Goal: Check status: Check status

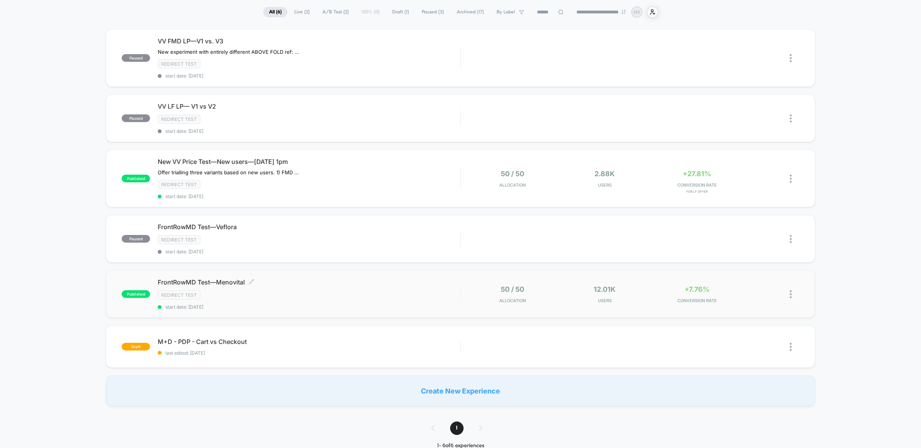
click at [375, 292] on div "Redirect Test" at bounding box center [309, 294] width 302 height 9
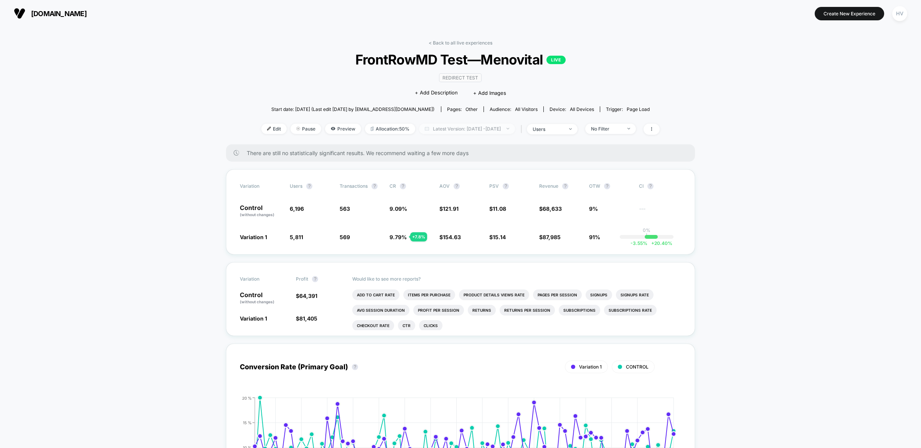
click at [492, 130] on span "Latest Version: [DATE] - [DATE]" at bounding box center [467, 129] width 96 height 10
select select "*"
select select "****"
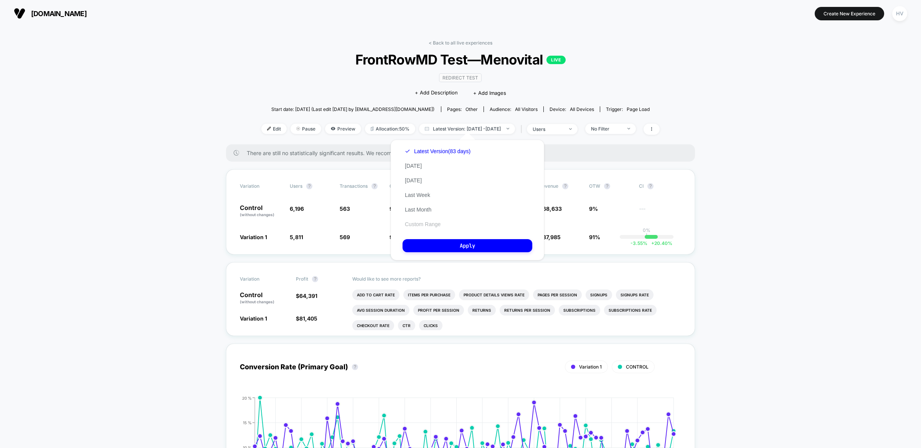
click at [429, 221] on button "Custom Range" at bounding box center [422, 224] width 40 height 7
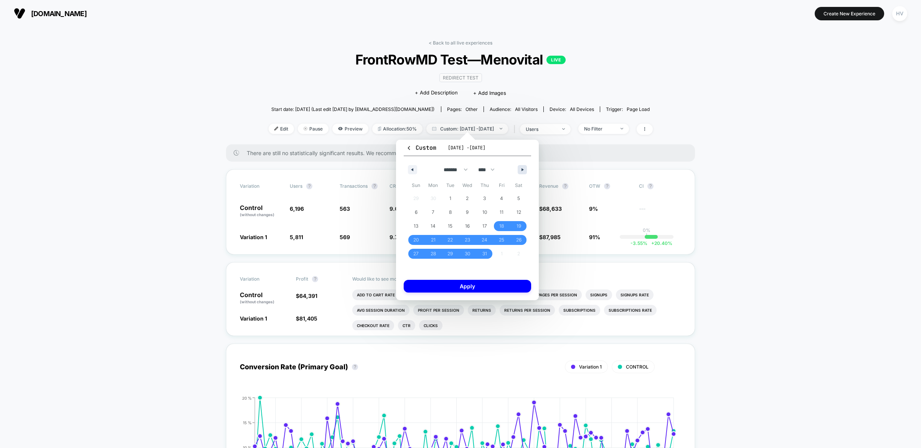
click at [520, 168] on button "button" at bounding box center [521, 169] width 9 height 9
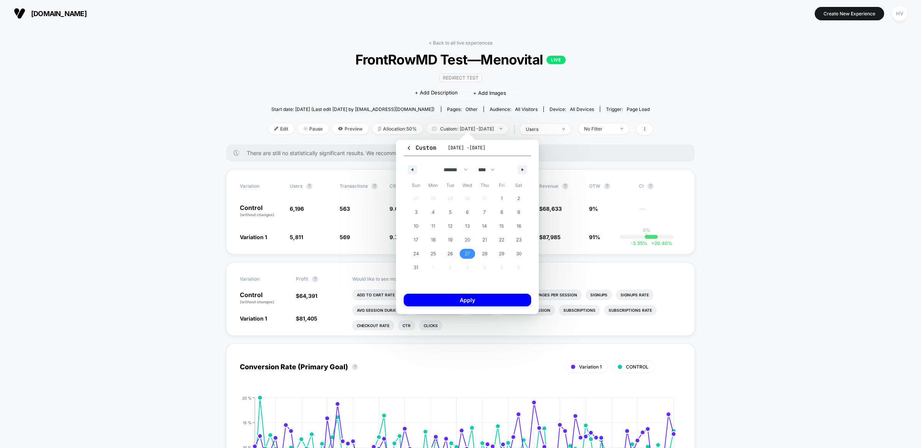
click at [466, 252] on span "27" at bounding box center [467, 254] width 5 height 14
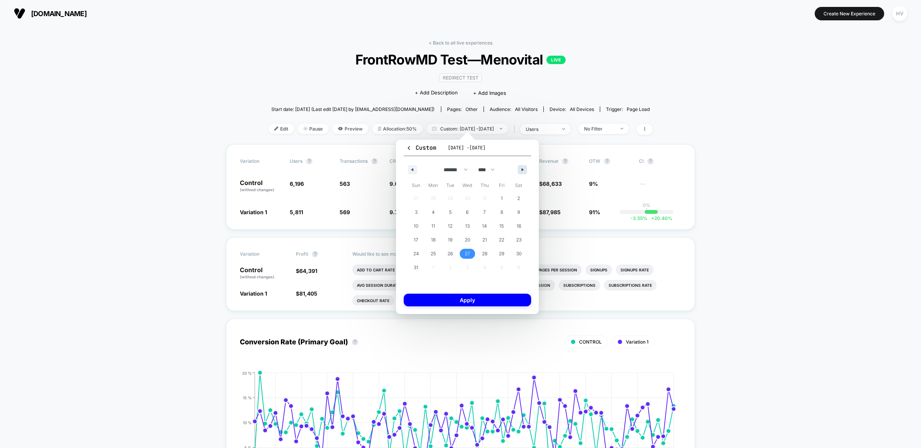
click at [519, 169] on button "button" at bounding box center [521, 169] width 9 height 9
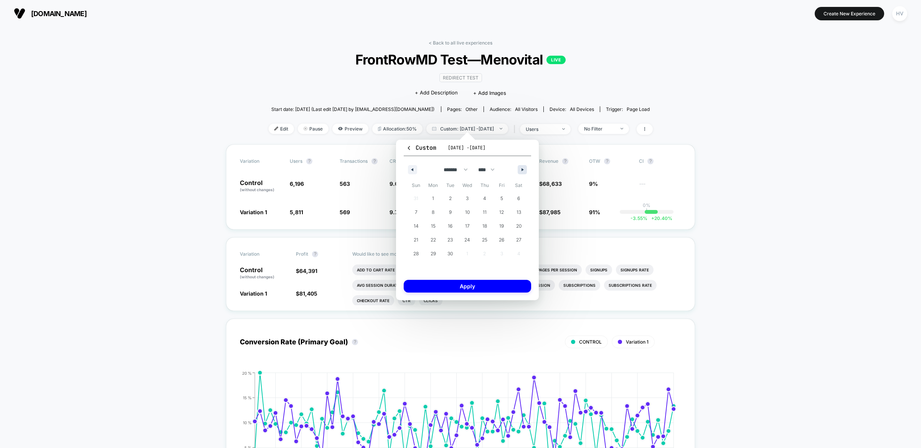
click at [518, 171] on button "button" at bounding box center [521, 169] width 9 height 9
click at [465, 211] on span "8" at bounding box center [467, 212] width 17 height 10
select select "*"
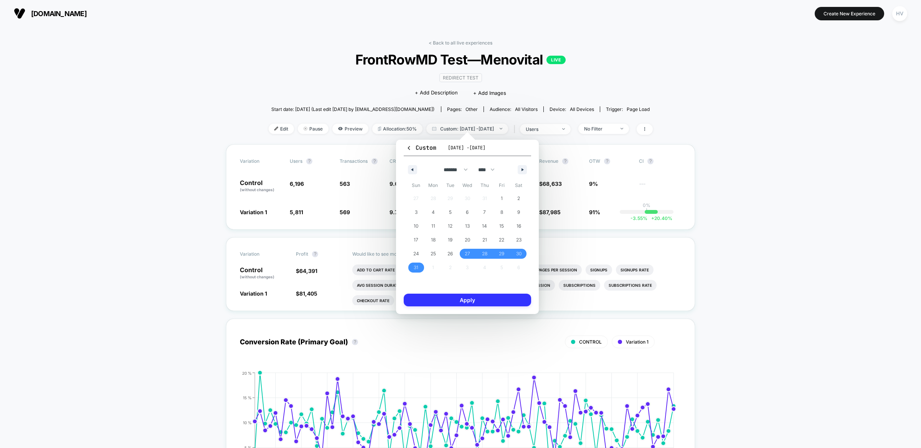
click at [488, 300] on button "Apply" at bounding box center [467, 299] width 127 height 13
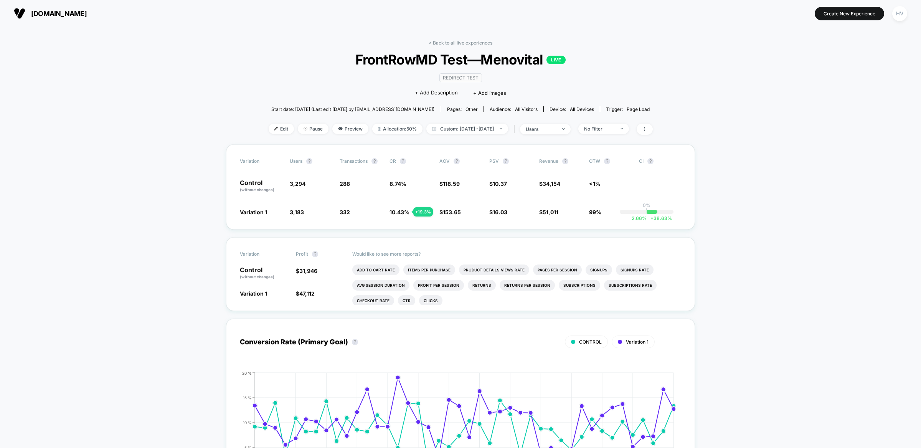
click at [469, 126] on span "Custom: [DATE] - [DATE]" at bounding box center [467, 129] width 82 height 10
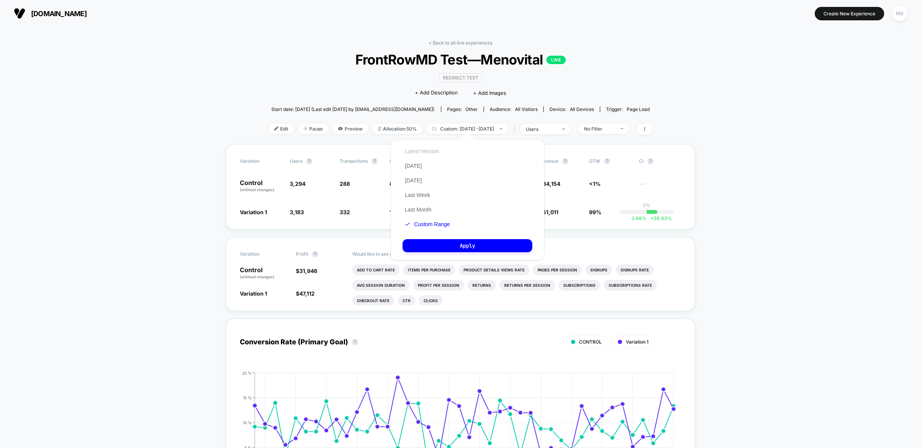
click at [419, 152] on button "Latest Version" at bounding box center [421, 151] width 39 height 7
click at [496, 243] on button "Apply" at bounding box center [467, 245] width 130 height 13
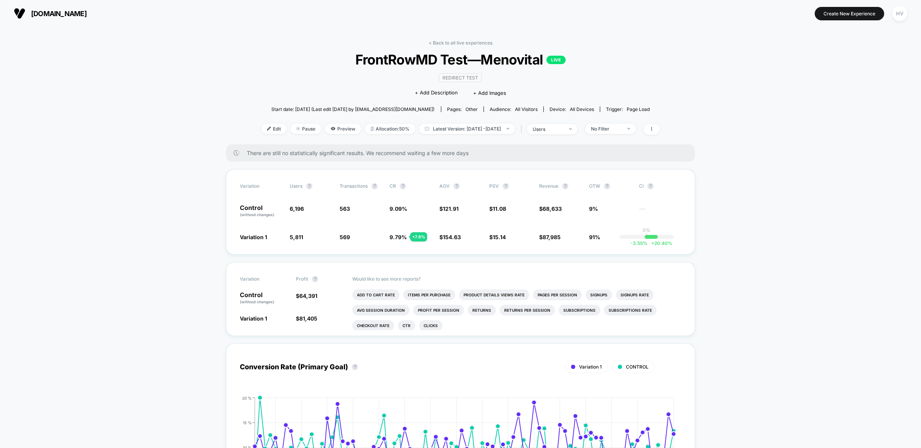
click at [325, 129] on span "Preview" at bounding box center [343, 129] width 36 height 10
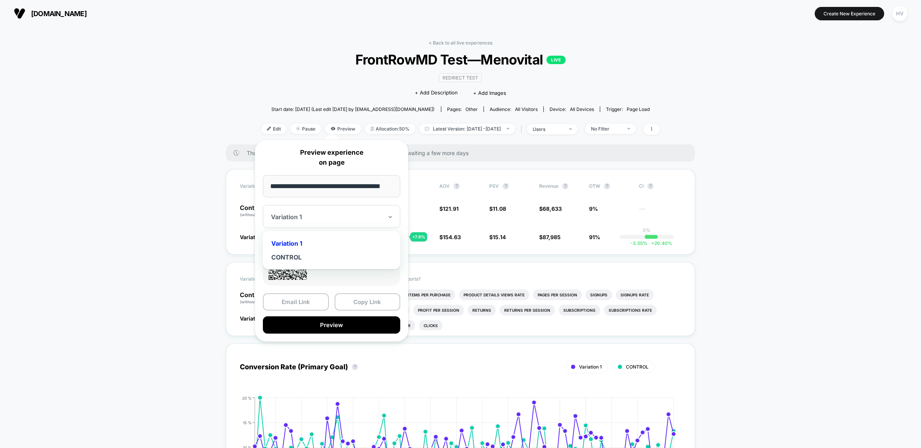
click at [353, 222] on div "Variation 1" at bounding box center [331, 216] width 137 height 23
click at [319, 322] on button "Preview" at bounding box center [331, 324] width 137 height 17
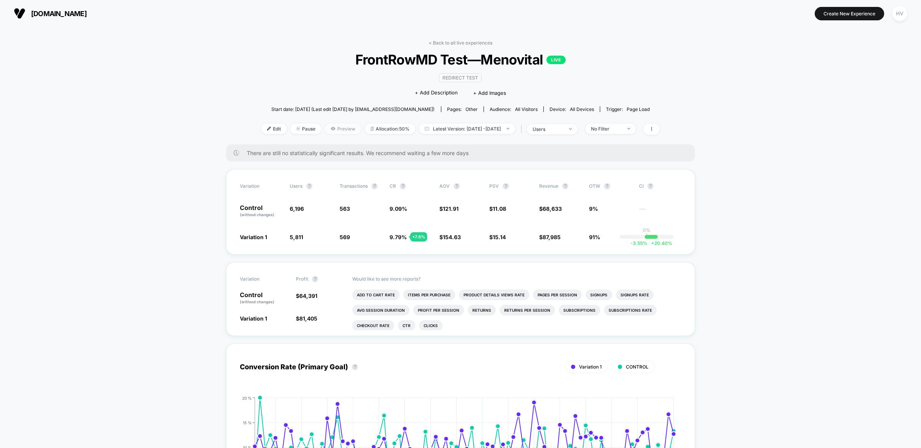
click at [327, 129] on span "Preview" at bounding box center [343, 129] width 36 height 10
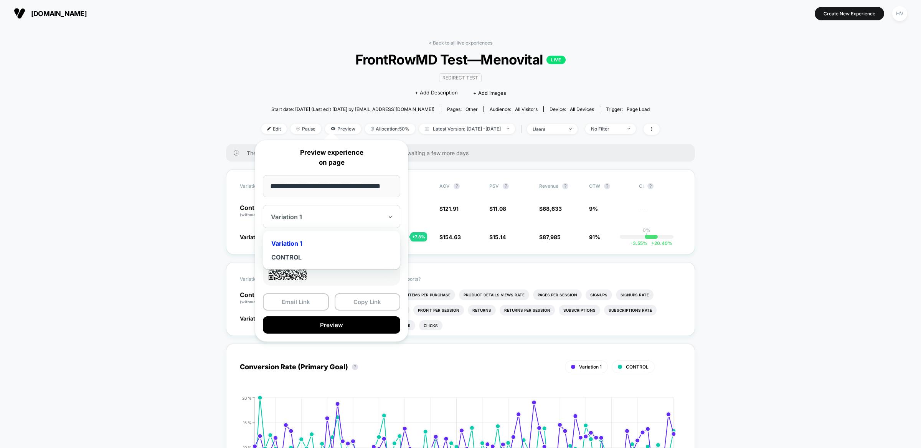
click at [335, 207] on div "Variation 1" at bounding box center [331, 216] width 137 height 23
click at [329, 259] on div "CONTROL" at bounding box center [332, 257] width 130 height 14
click at [336, 219] on div at bounding box center [327, 217] width 112 height 8
click at [330, 324] on button "Preview" at bounding box center [331, 324] width 137 height 17
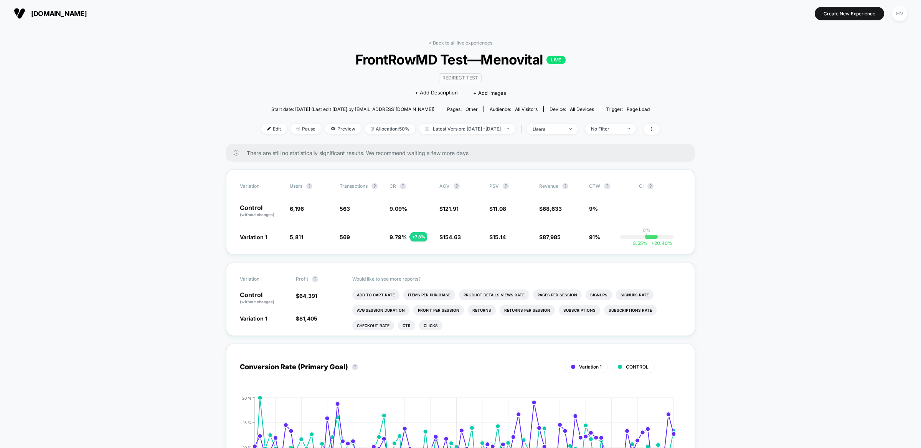
click at [335, 128] on span "Preview" at bounding box center [343, 129] width 36 height 10
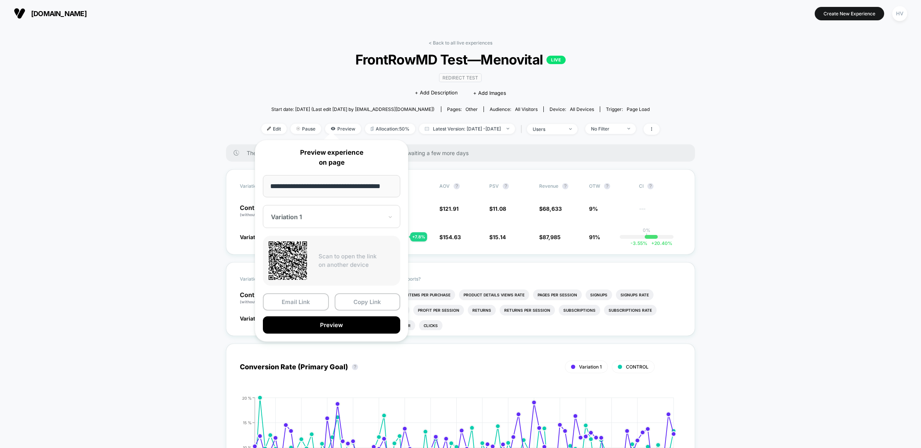
click at [351, 214] on div at bounding box center [327, 217] width 112 height 8
click at [344, 254] on div "CONTROL" at bounding box center [332, 257] width 130 height 14
click at [366, 324] on button "Preview" at bounding box center [331, 324] width 137 height 17
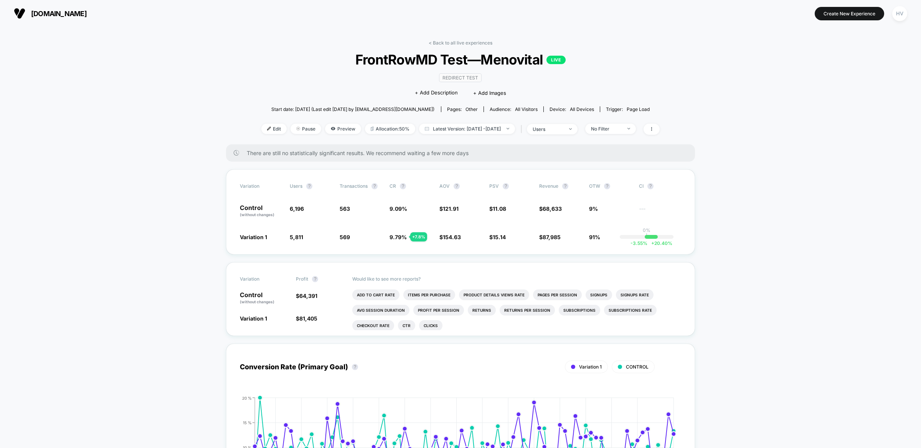
click at [420, 49] on div "< Back to all live experiences FrontRowMD Test—Menovital LIVE Redirect Test Cli…" at bounding box center [460, 92] width 398 height 104
click at [425, 46] on div "< Back to all live experiences FrontRowMD Test—Menovital LIVE Redirect Test Cli…" at bounding box center [460, 92] width 398 height 104
click at [431, 44] on link "< Back to all live experiences" at bounding box center [461, 43] width 64 height 6
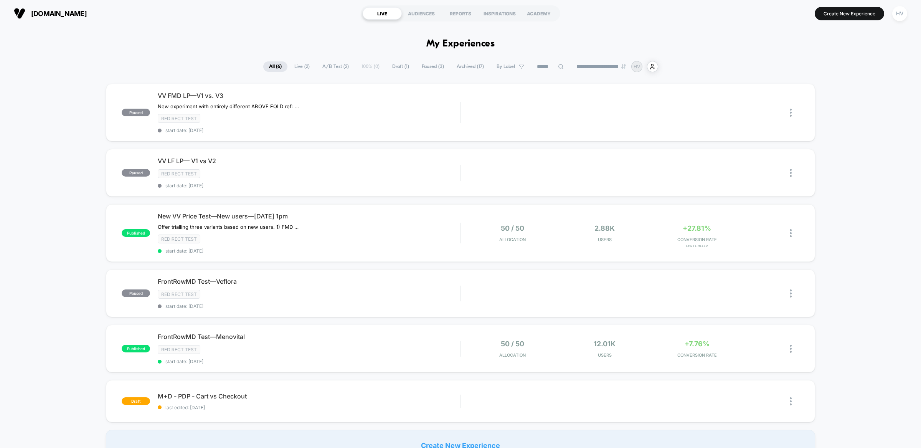
click at [293, 67] on span "Live ( 2 )" at bounding box center [301, 66] width 27 height 10
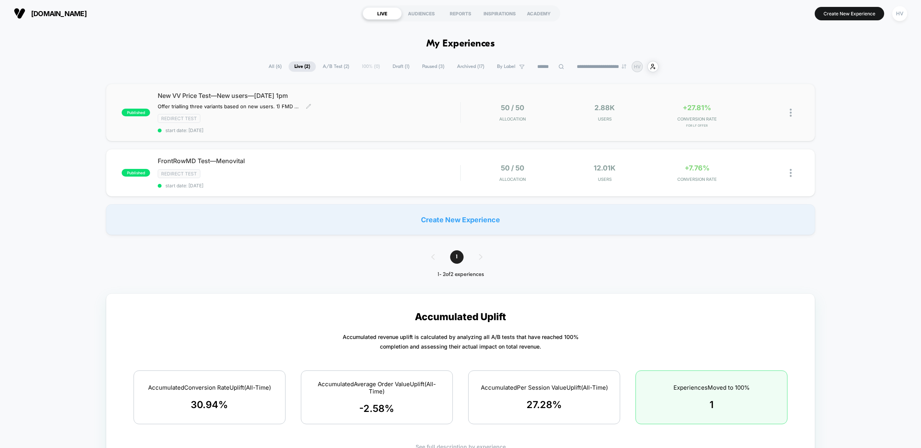
click at [404, 114] on div "Redirect Test" at bounding box center [309, 118] width 302 height 9
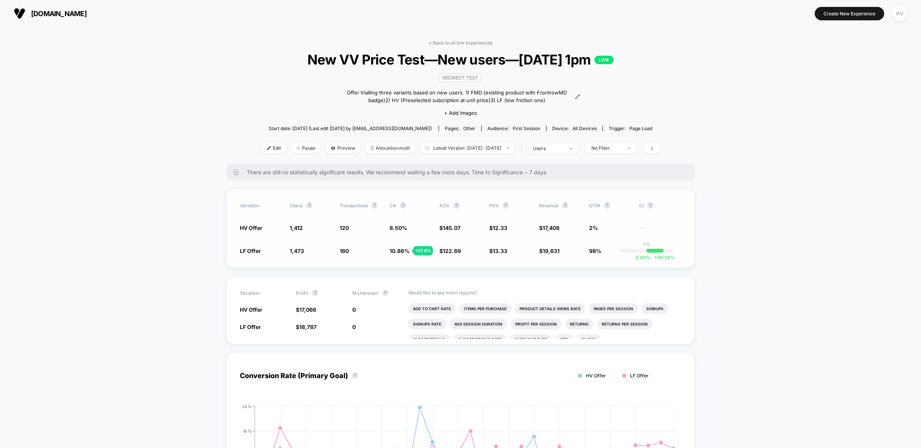
click at [298, 227] on span "1,412" at bounding box center [296, 227] width 13 height 7
click at [299, 227] on span "1,412" at bounding box center [296, 227] width 13 height 7
click at [465, 150] on span "Latest Version: [DATE] - [DATE]" at bounding box center [467, 148] width 96 height 10
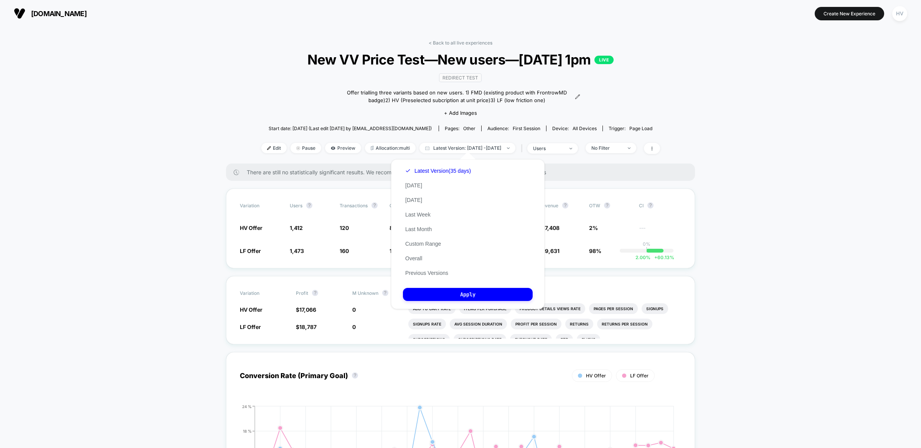
click at [434, 269] on button "Previous Versions" at bounding box center [427, 272] width 48 height 7
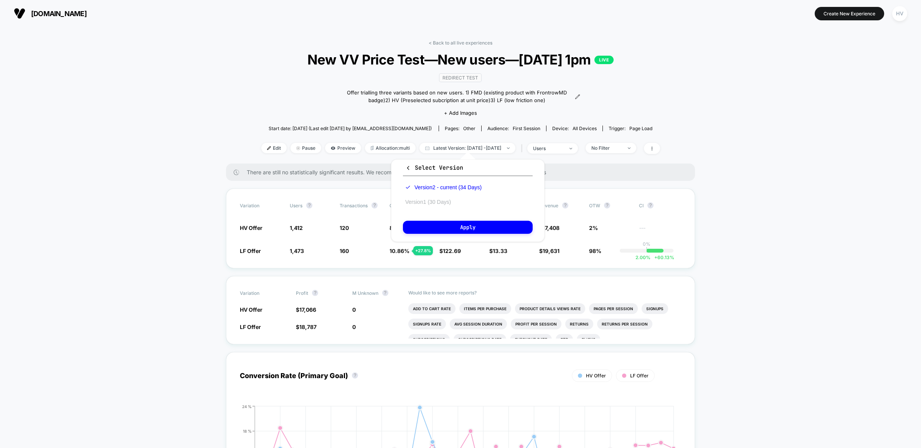
click at [446, 203] on button "Version 1 (30 Days)" at bounding box center [428, 201] width 50 height 7
click at [458, 227] on button "Apply" at bounding box center [468, 227] width 130 height 13
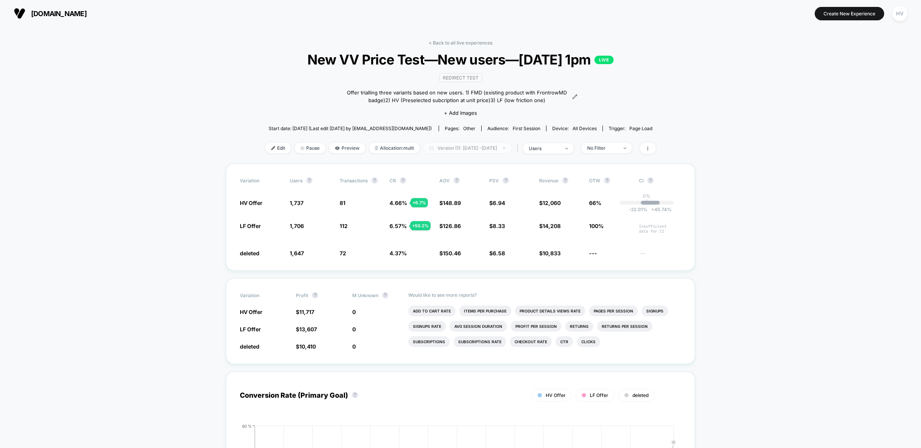
click at [483, 146] on span "Version (1): [DATE] - [DATE]" at bounding box center [467, 148] width 87 height 10
click at [466, 188] on button "Version 2 - current (34 Days)" at bounding box center [439, 187] width 72 height 7
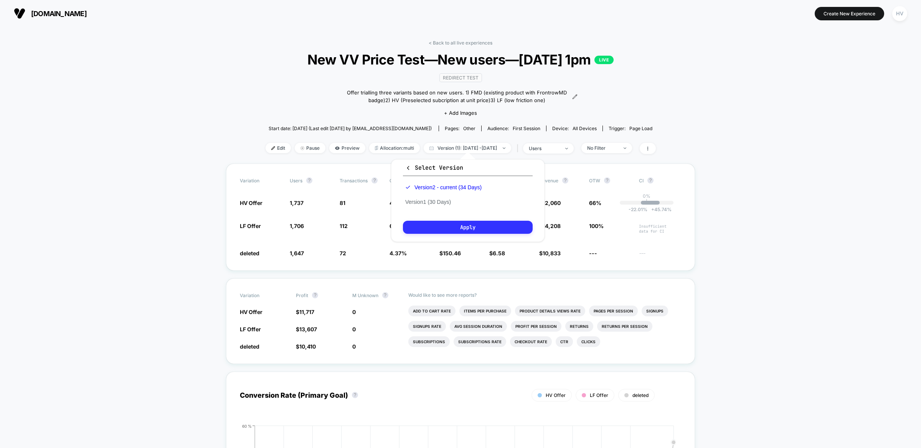
click at [485, 230] on button "Apply" at bounding box center [468, 227] width 130 height 13
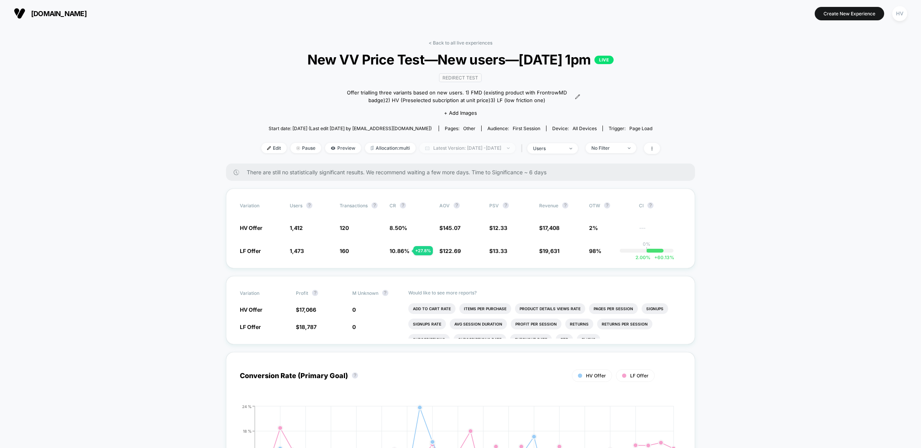
click at [455, 151] on span "Latest Version: [DATE] - [DATE]" at bounding box center [467, 148] width 96 height 10
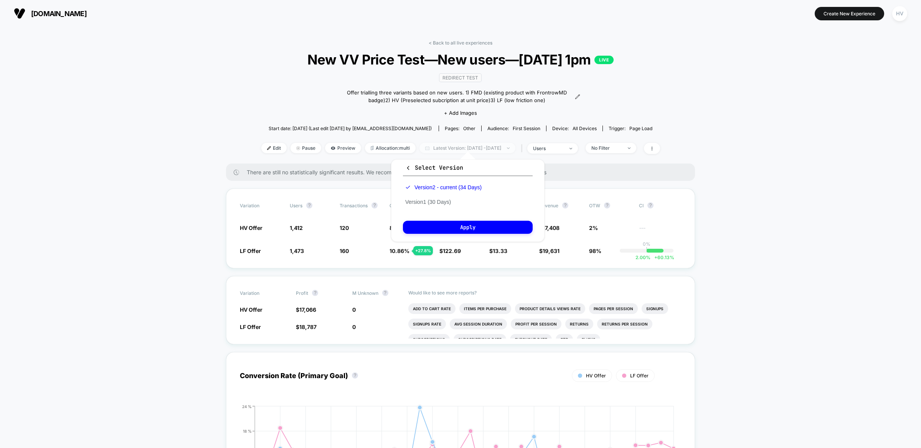
click at [455, 150] on span "Latest Version: [DATE] - [DATE]" at bounding box center [467, 148] width 96 height 10
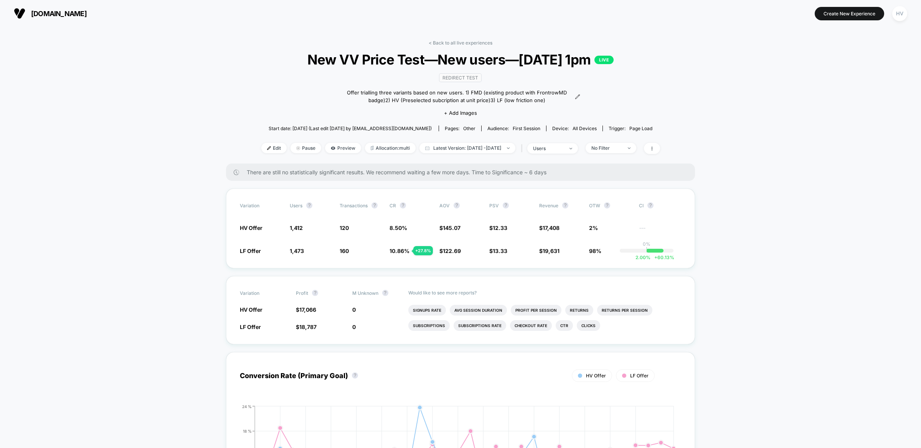
click at [660, 149] on span at bounding box center [652, 148] width 16 height 11
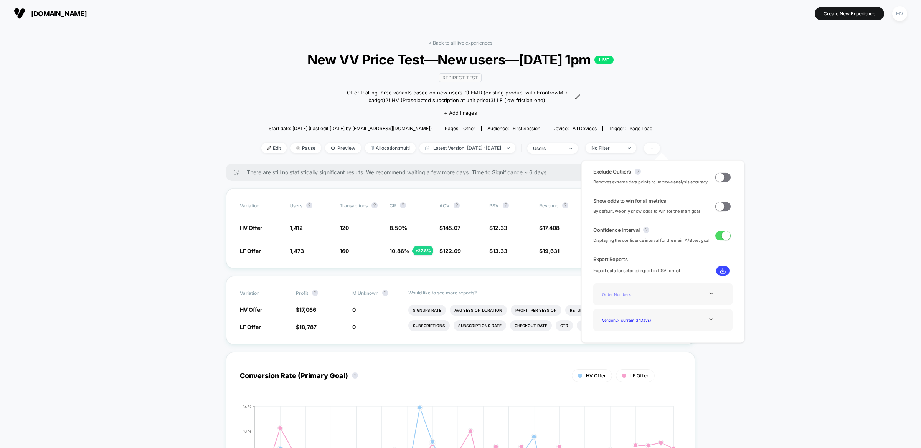
click at [640, 297] on div "Order Numbers" at bounding box center [629, 294] width 61 height 10
click at [646, 323] on div "Version 2 - current ( 34 Days)" at bounding box center [629, 320] width 61 height 10
click at [720, 270] on img at bounding box center [723, 271] width 6 height 6
